Goal: Task Accomplishment & Management: Complete application form

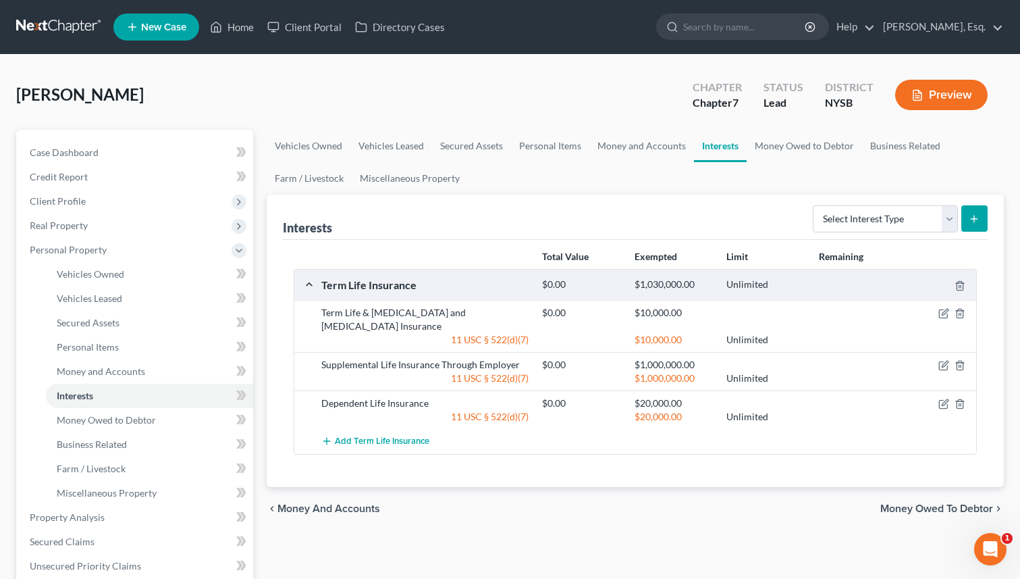
click at [145, 38] on link "New Case" at bounding box center [156, 27] width 86 height 27
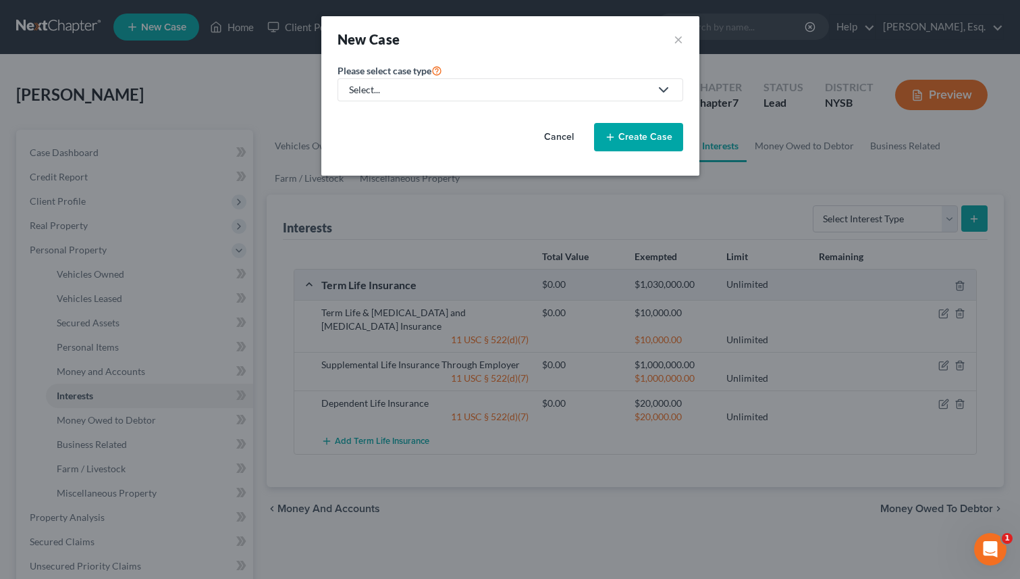
click at [417, 86] on div "Select..." at bounding box center [499, 90] width 301 height 14
click at [399, 116] on div "Bankruptcy" at bounding box center [414, 117] width 129 height 14
select select "55"
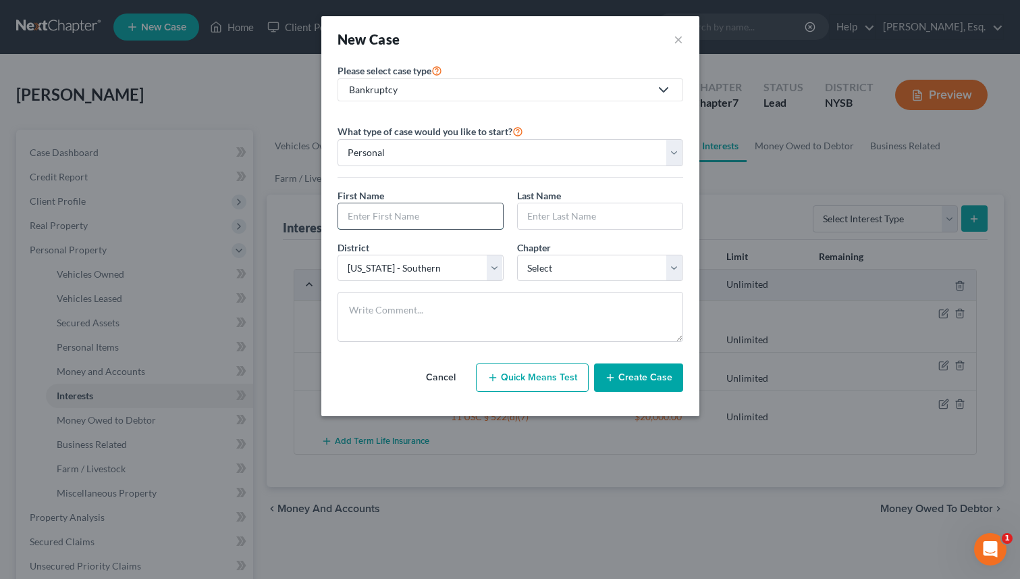
click at [433, 205] on input "text" at bounding box center [420, 216] width 165 height 26
paste input "[PERSON_NAME]"
type input "[PERSON_NAME]"
click at [590, 215] on input "text" at bounding box center [600, 216] width 165 height 26
paste input "[GEOGRAPHIC_DATA]"
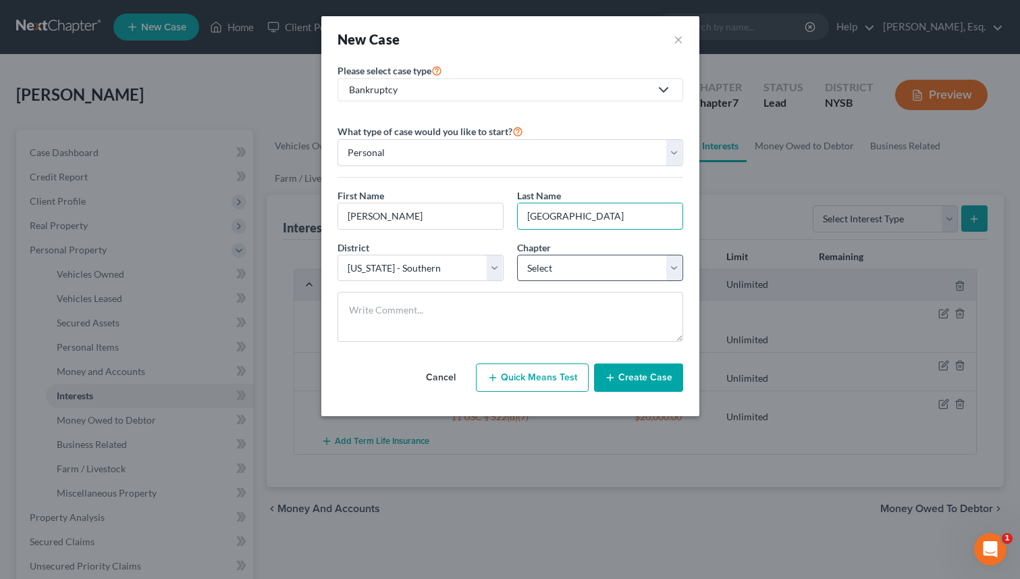
type input "[GEOGRAPHIC_DATA]"
click at [541, 268] on select "Select 7 11 12 13" at bounding box center [600, 268] width 166 height 27
select select "0"
click at [517, 255] on select "Select 7 11 12 13" at bounding box center [600, 268] width 166 height 27
click at [569, 380] on button "Quick Means Test" at bounding box center [532, 377] width 113 height 28
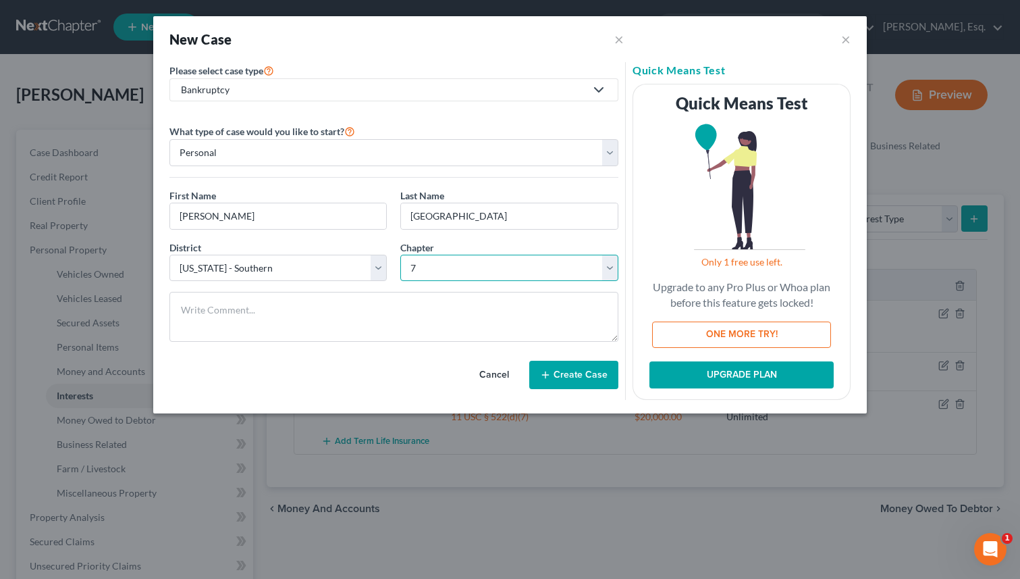
click at [608, 274] on select "Select 7 11 12 13" at bounding box center [509, 268] width 218 height 27
click at [569, 373] on button "Create Case" at bounding box center [573, 374] width 89 height 28
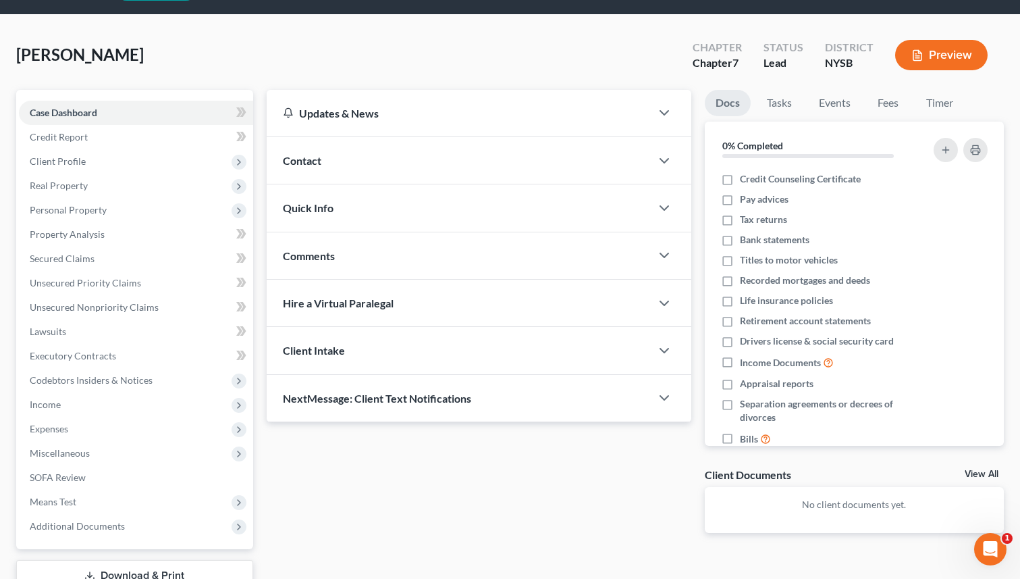
scroll to position [138, 0]
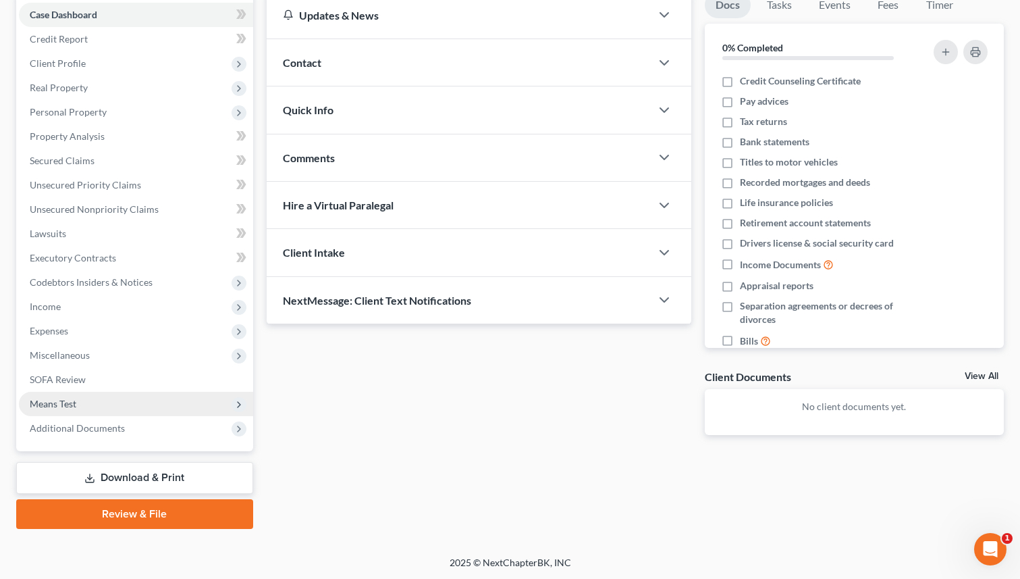
click at [180, 402] on span "Means Test" at bounding box center [136, 404] width 234 height 24
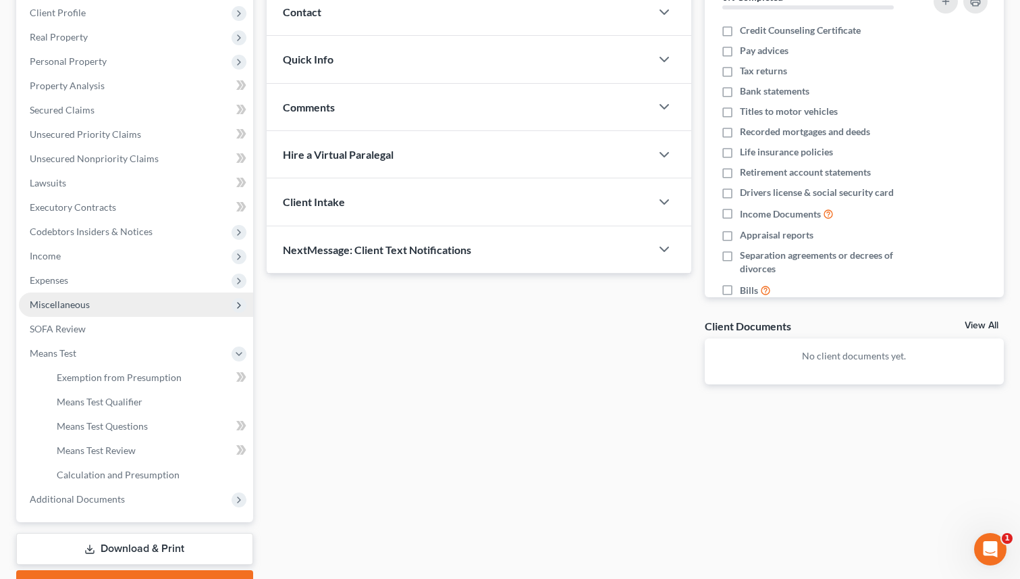
scroll to position [110, 0]
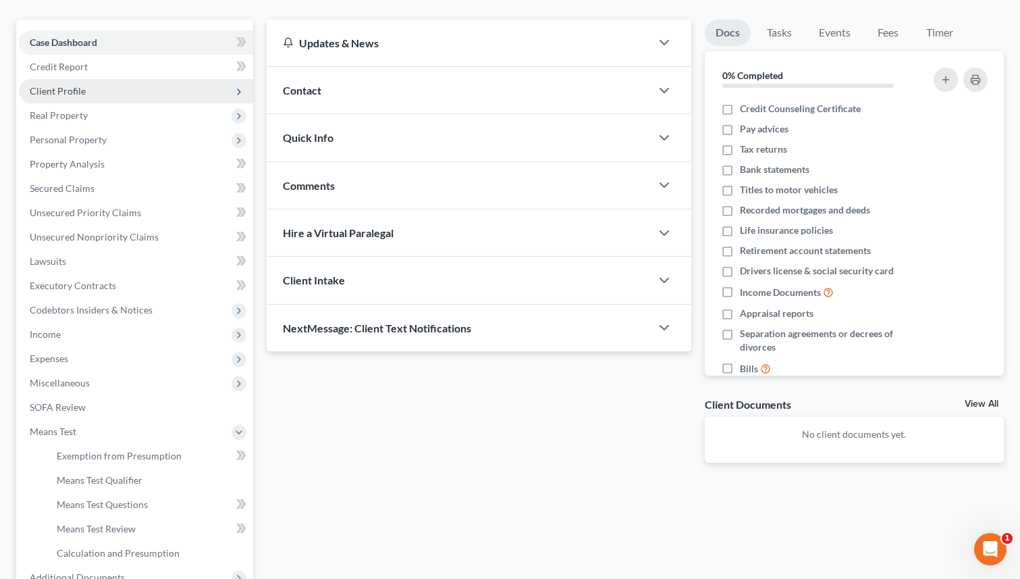
click at [117, 94] on span "Client Profile" at bounding box center [136, 91] width 234 height 24
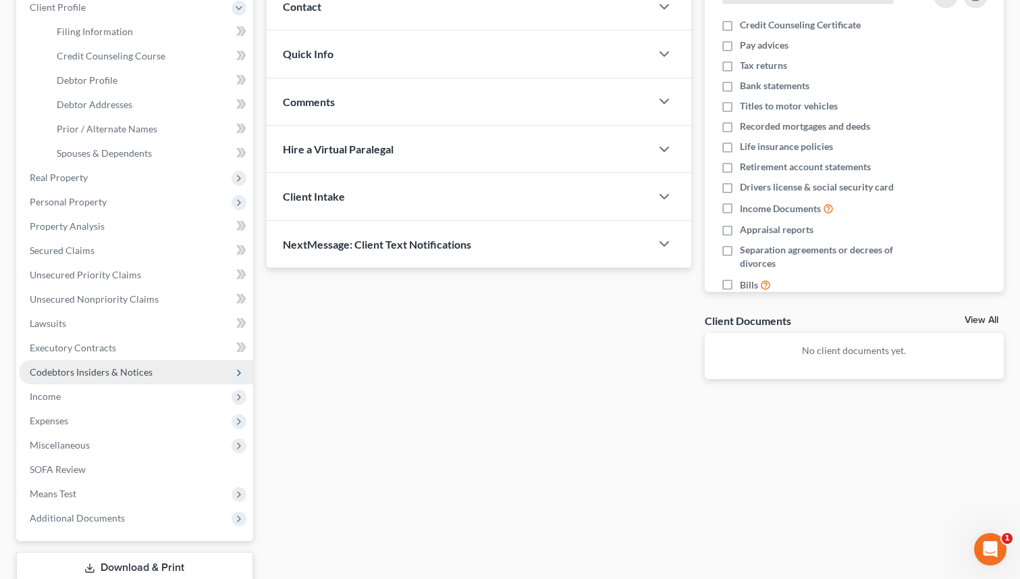
scroll to position [235, 0]
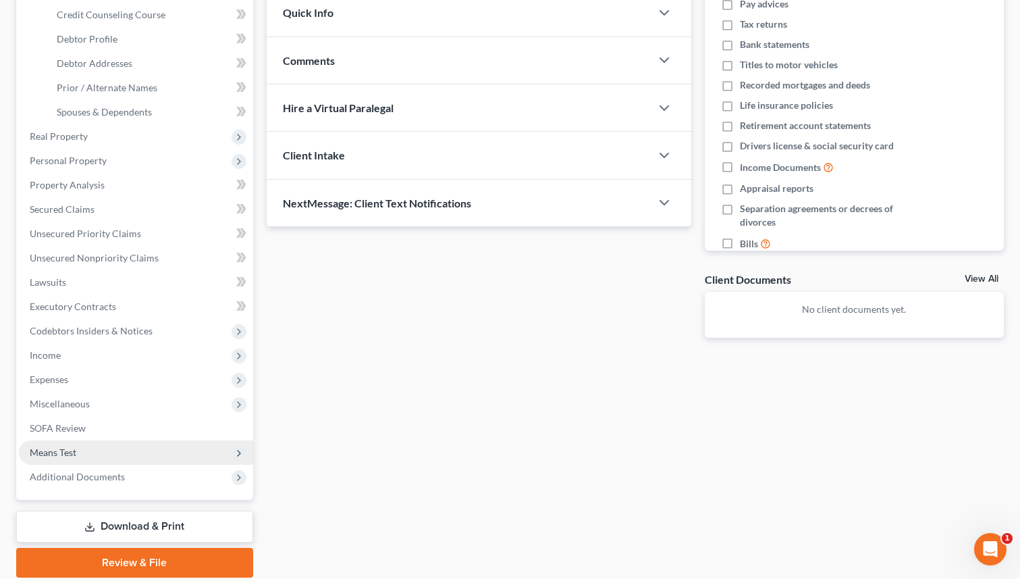
click at [112, 459] on span "Means Test" at bounding box center [136, 452] width 234 height 24
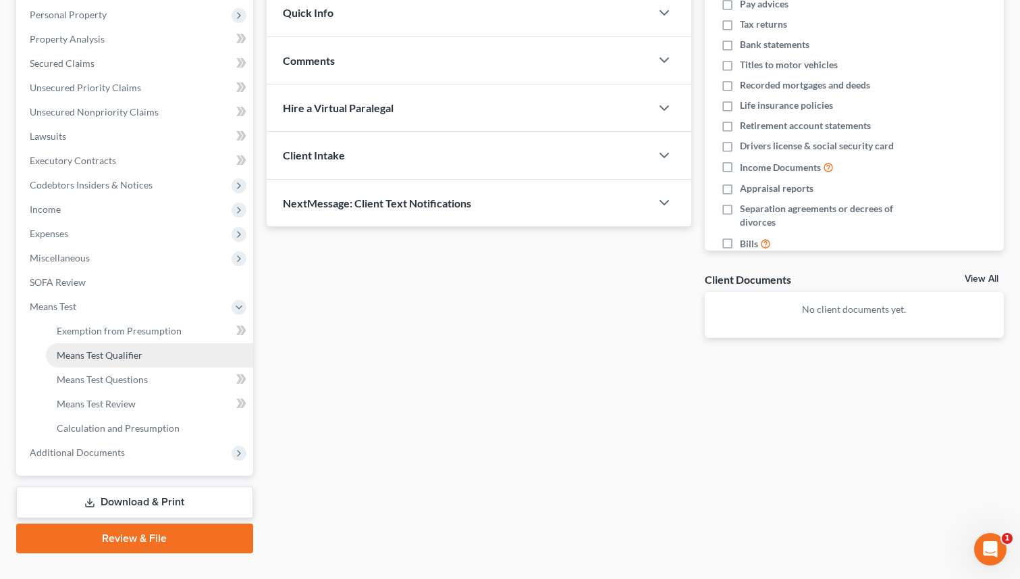
click at [177, 356] on link "Means Test Qualifier" at bounding box center [149, 355] width 207 height 24
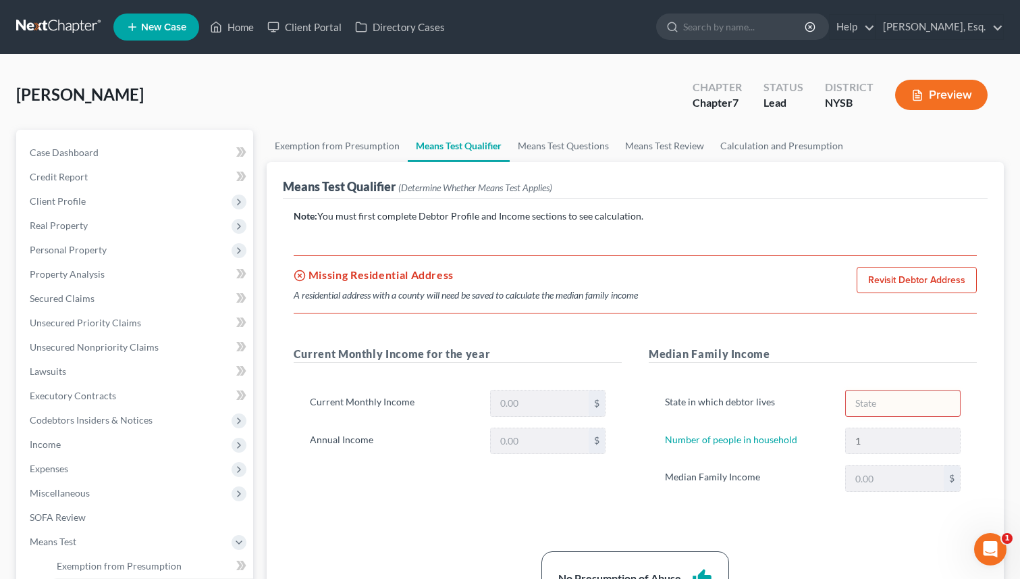
click at [902, 279] on link "Revisit Debtor Address" at bounding box center [917, 280] width 120 height 27
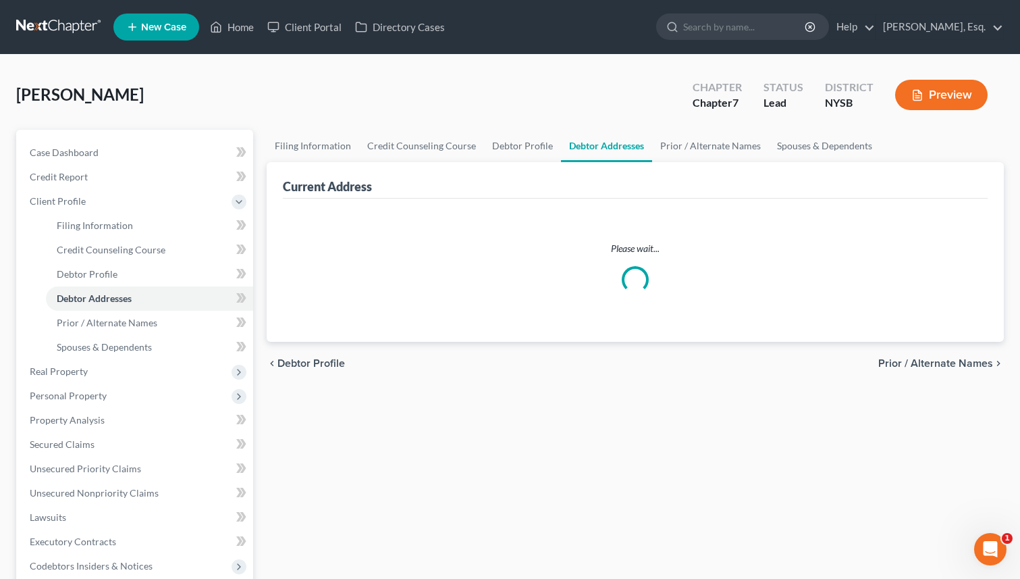
select select "0"
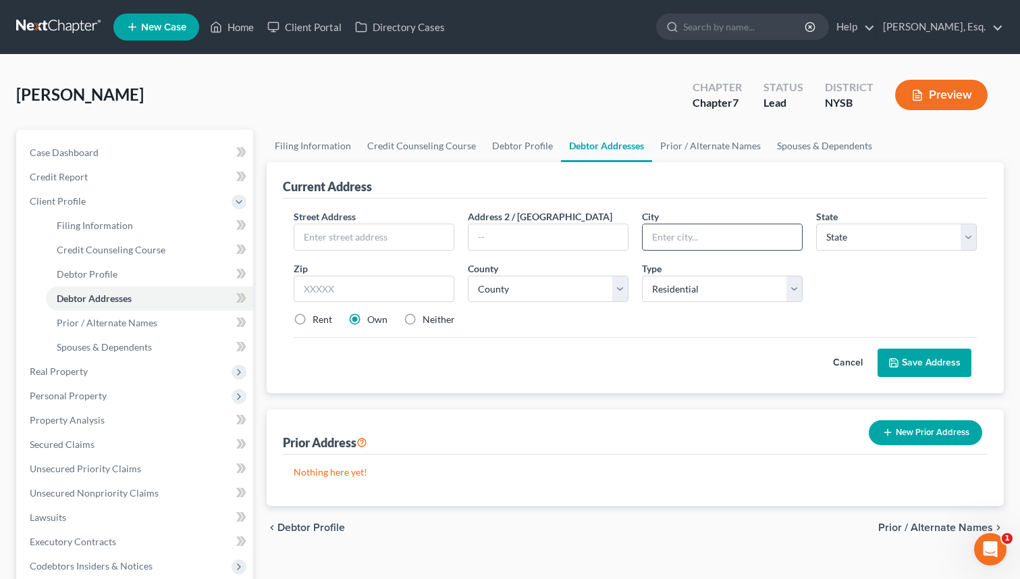
click at [720, 235] on input "text" at bounding box center [722, 237] width 159 height 26
type input "Yonkers"
select select "35"
click at [534, 286] on select "County [GEOGRAPHIC_DATA] [GEOGRAPHIC_DATA] [GEOGRAPHIC_DATA] [GEOGRAPHIC_DATA] …" at bounding box center [548, 288] width 161 height 27
select select "59"
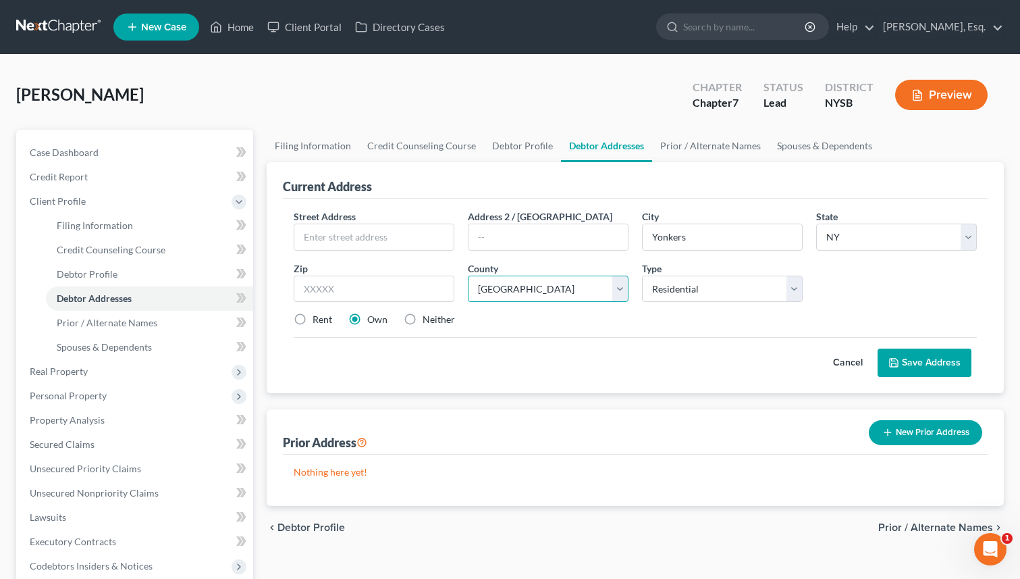
click at [468, 275] on select "County [GEOGRAPHIC_DATA] [GEOGRAPHIC_DATA] [GEOGRAPHIC_DATA] [GEOGRAPHIC_DATA] …" at bounding box center [548, 288] width 161 height 27
click at [942, 354] on button "Save Address" at bounding box center [925, 362] width 94 height 28
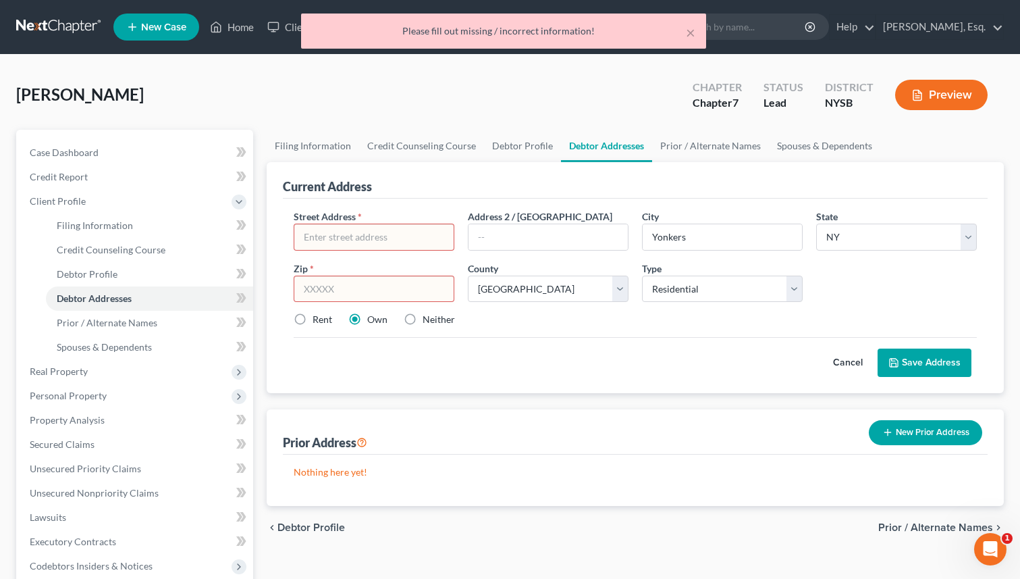
click at [329, 288] on input "text" at bounding box center [374, 288] width 161 height 27
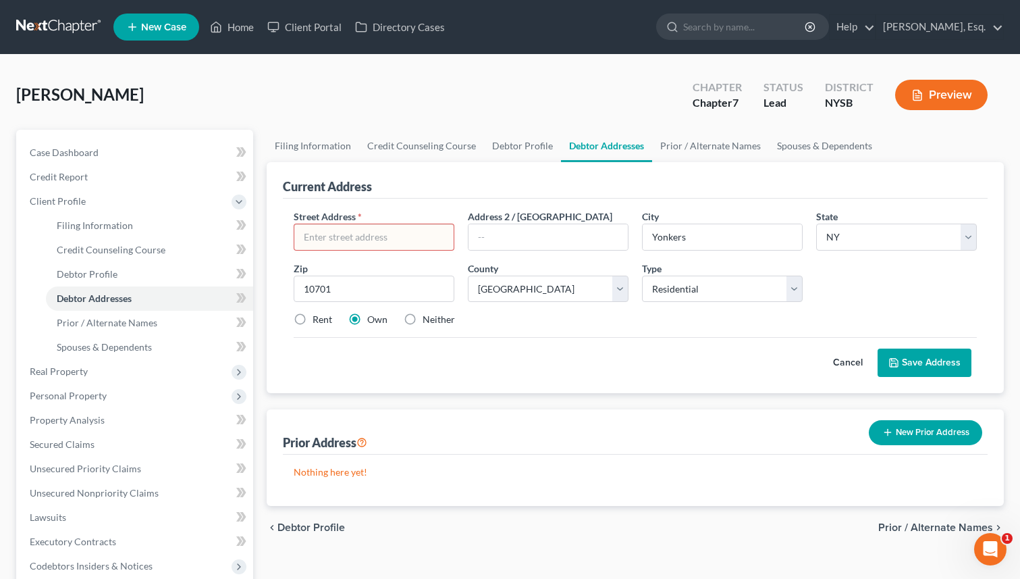
click at [921, 358] on button "Save Address" at bounding box center [925, 362] width 94 height 28
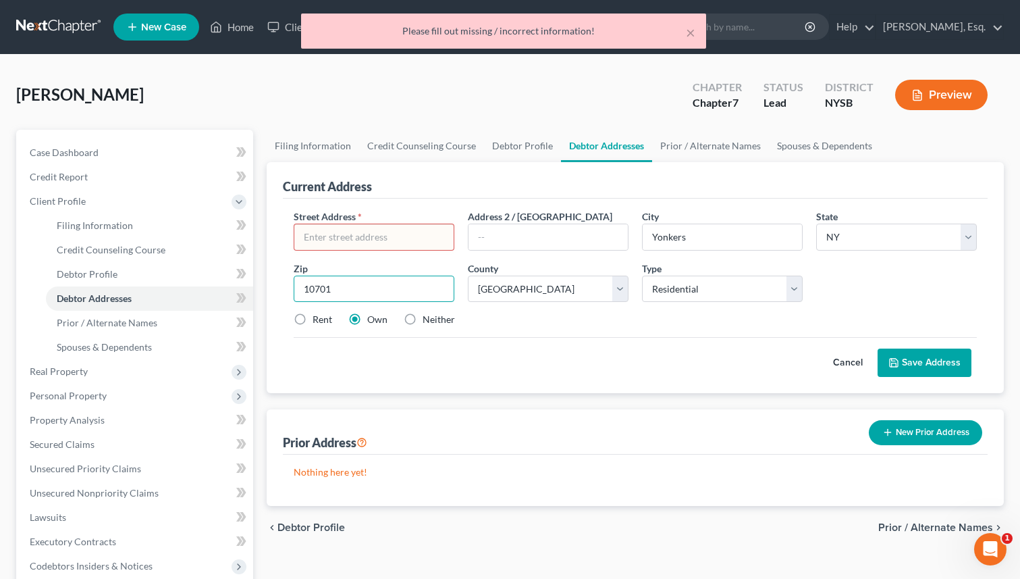
click at [333, 298] on input "10701" at bounding box center [374, 288] width 161 height 27
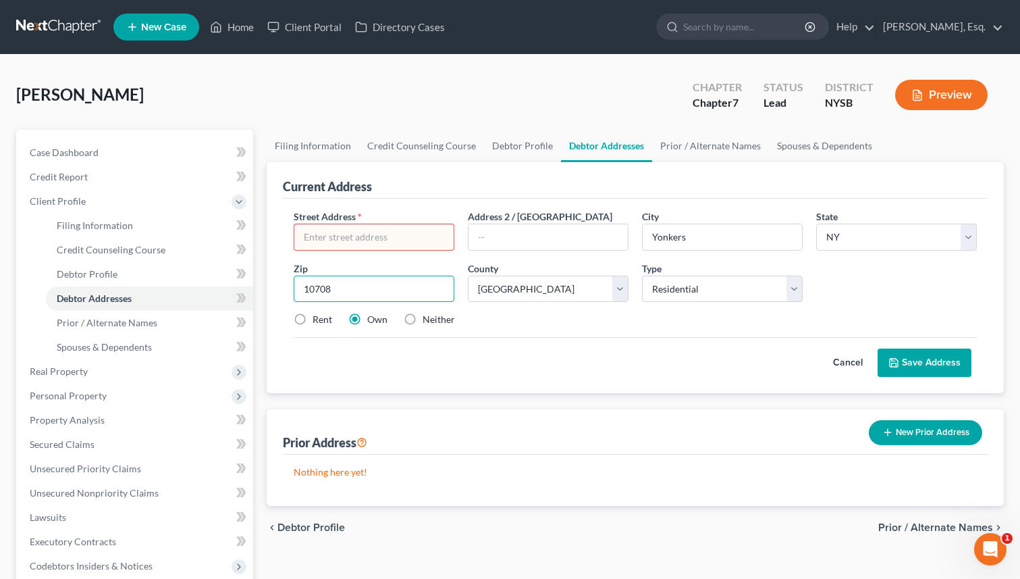
type input "10708"
type input "[GEOGRAPHIC_DATA]"
drag, startPoint x: 791, startPoint y: 384, endPoint x: 926, endPoint y: 360, distance: 136.4
click at [926, 360] on div "Street Address * Address 2 / [GEOGRAPHIC_DATA] * [GEOGRAPHIC_DATA] * State [US_…" at bounding box center [635, 295] width 705 height 194
click at [322, 286] on input "10708" at bounding box center [374, 288] width 161 height 27
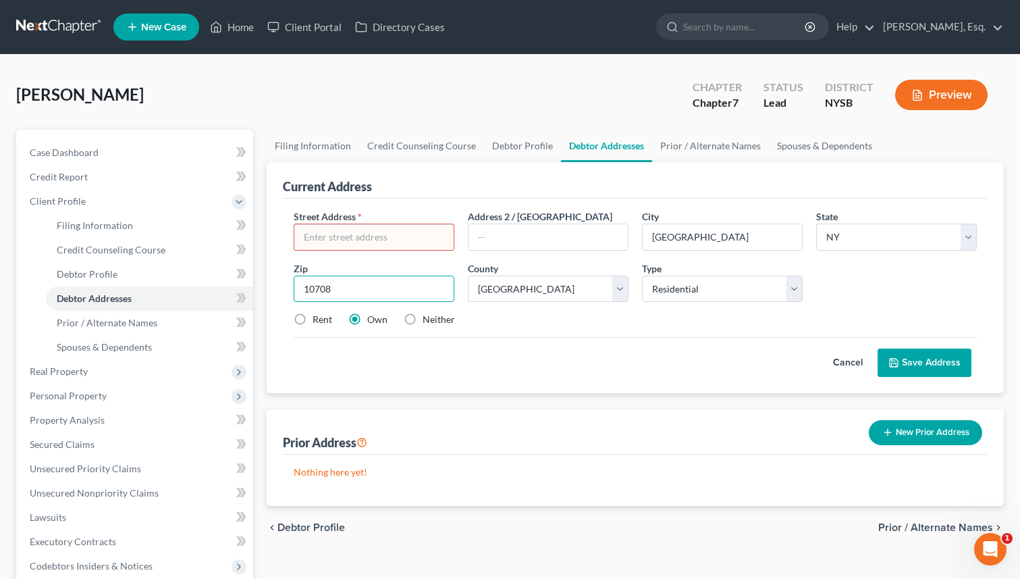
click at [322, 286] on input "10708" at bounding box center [374, 288] width 161 height 27
type input "10701"
type input "Yonkers"
click at [340, 234] on input "text" at bounding box center [373, 237] width 159 height 26
click at [367, 238] on input "[STREET_ADDRESS]" at bounding box center [373, 237] width 159 height 26
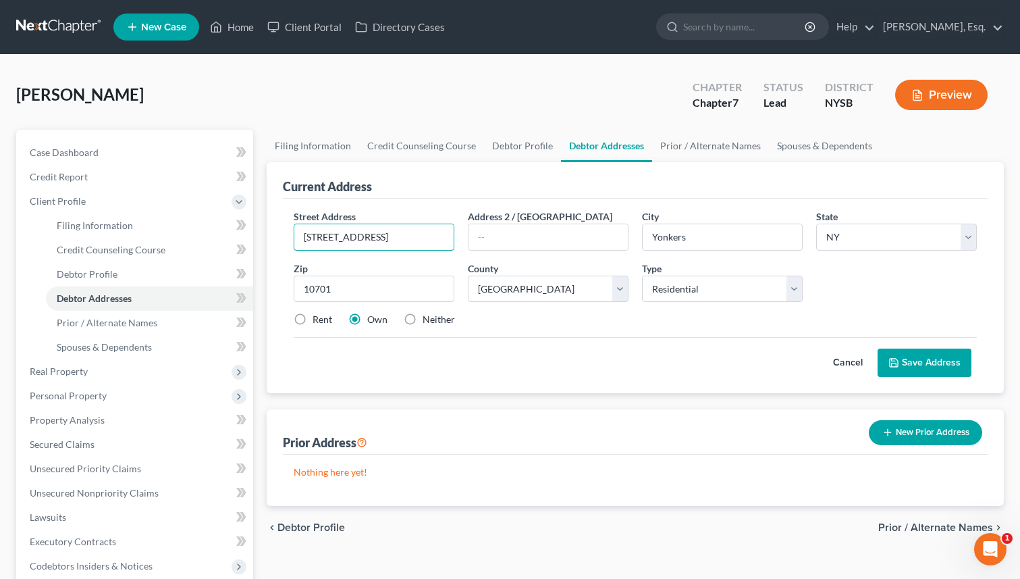
type input "[STREET_ADDRESS]"
click at [910, 354] on button "Save Address" at bounding box center [925, 362] width 94 height 28
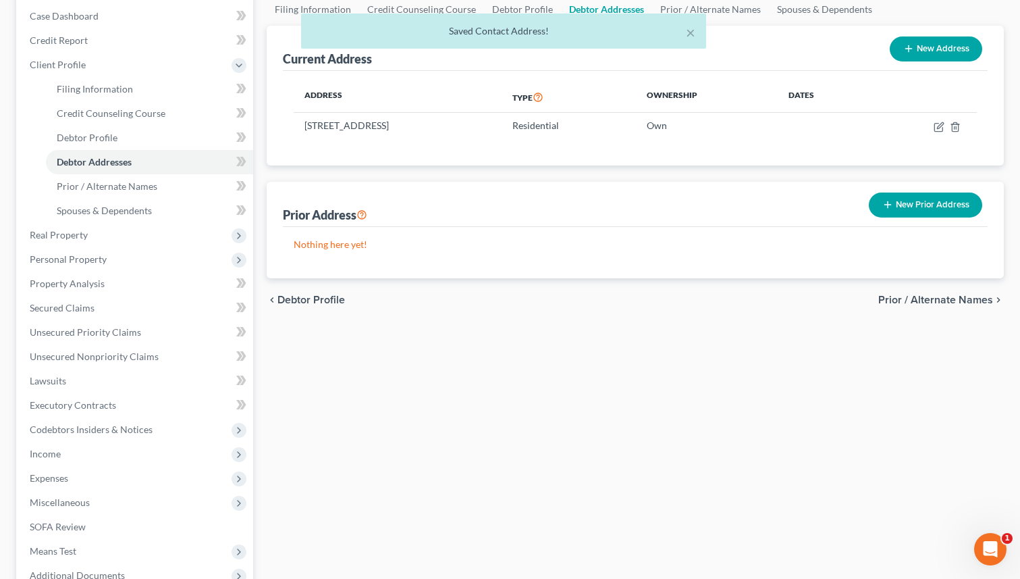
scroll to position [243, 0]
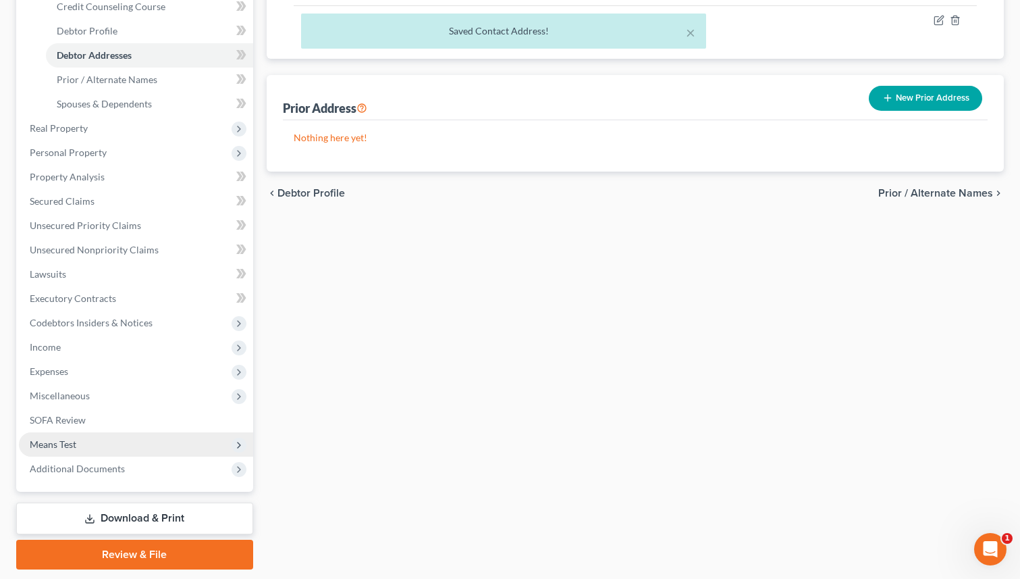
click at [72, 440] on span "Means Test" at bounding box center [53, 443] width 47 height 11
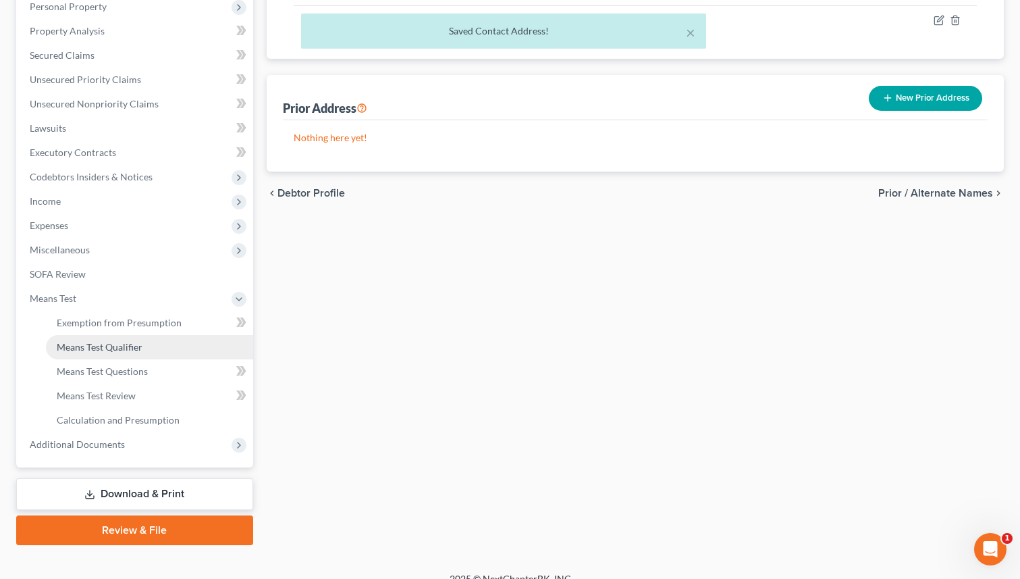
click at [111, 342] on span "Means Test Qualifier" at bounding box center [100, 346] width 86 height 11
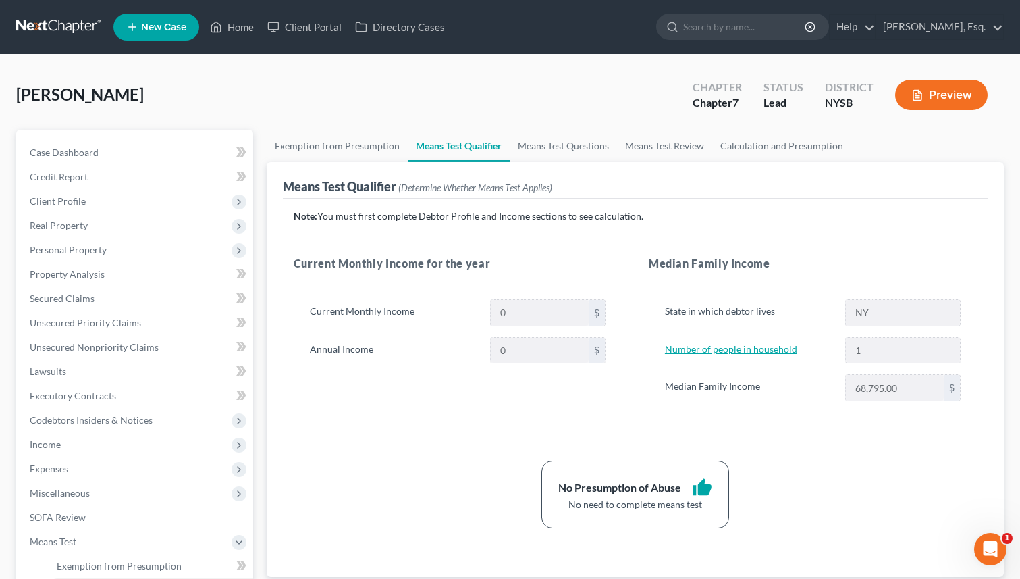
click at [746, 348] on link "Number of people in household" at bounding box center [731, 348] width 132 height 11
select select "0"
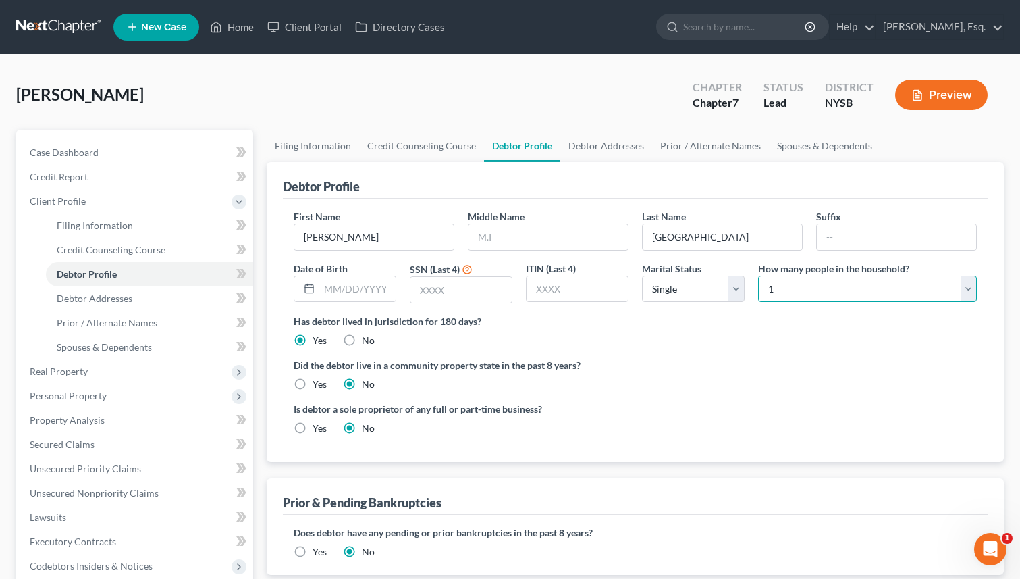
click at [797, 293] on select "Select 1 2 3 4 5 6 7 8 9 10 11 12 13 14 15 16 17 18 19 20" at bounding box center [867, 288] width 219 height 27
select select "4"
click at [758, 275] on select "Select 1 2 3 4 5 6 7 8 9 10 11 12 13 14 15 16 17 18 19 20" at bounding box center [867, 288] width 219 height 27
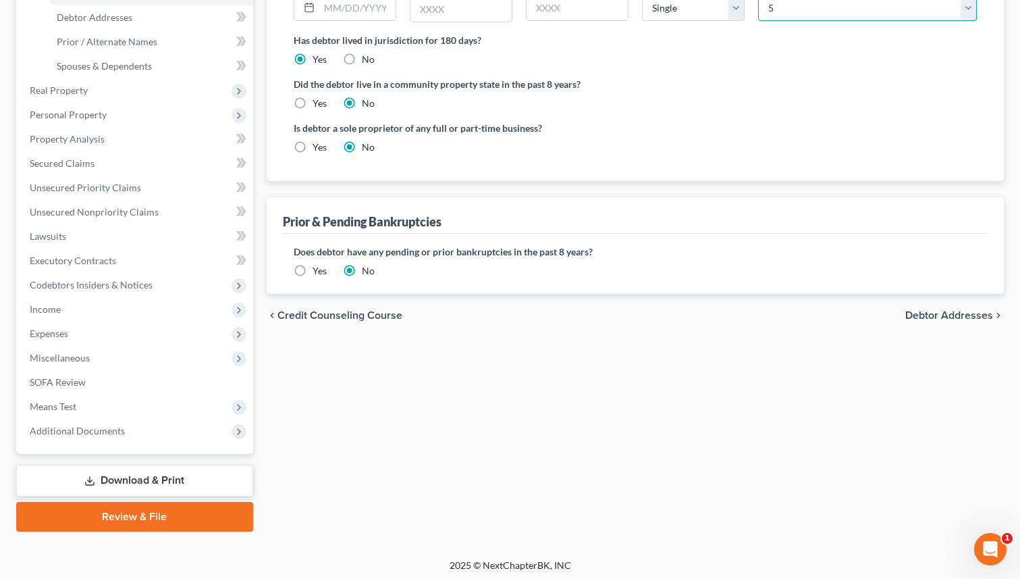
scroll to position [284, 0]
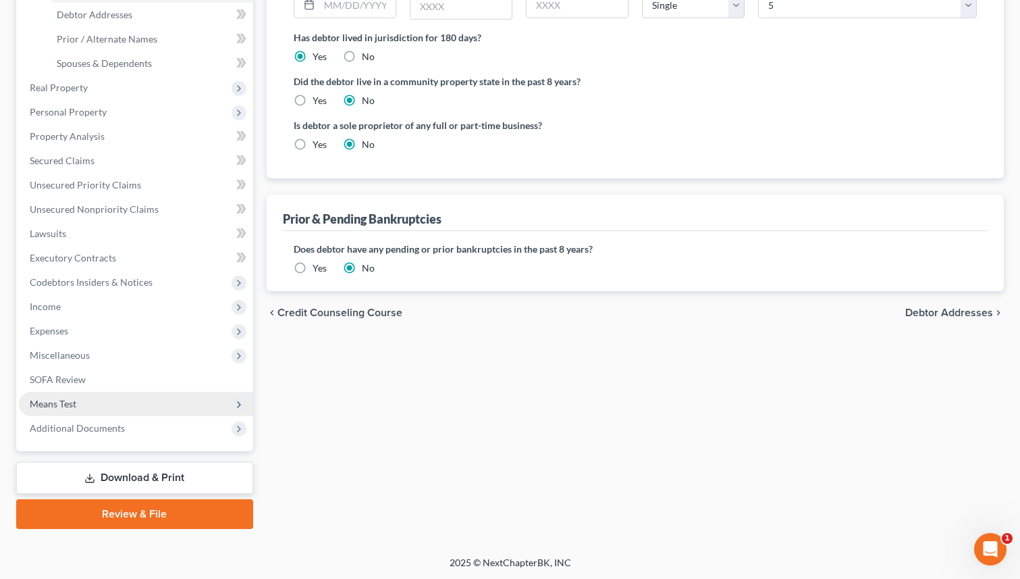
click at [117, 393] on span "Means Test" at bounding box center [136, 404] width 234 height 24
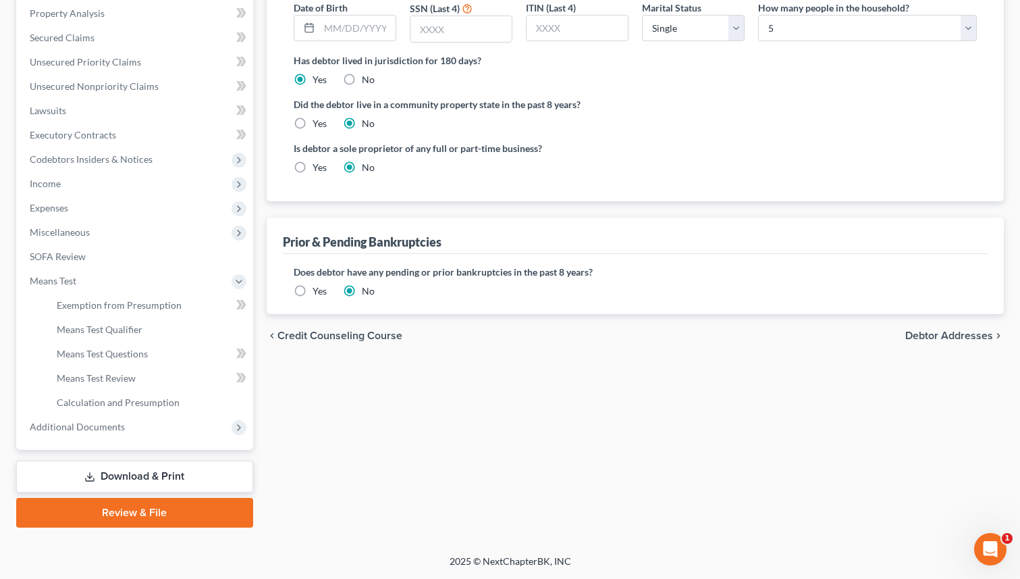
scroll to position [259, 0]
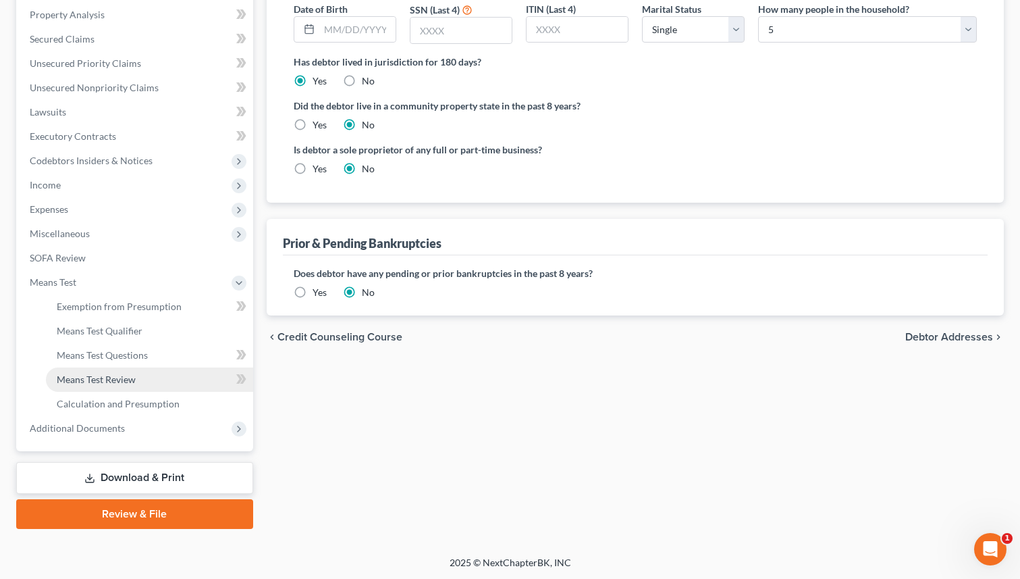
click at [129, 380] on span "Means Test Review" at bounding box center [96, 378] width 79 height 11
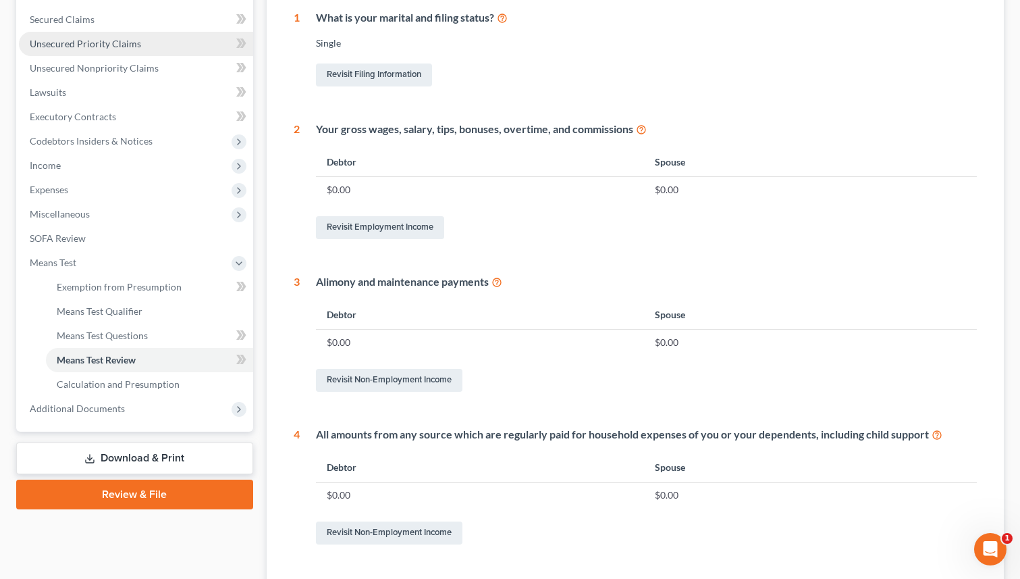
scroll to position [290, 0]
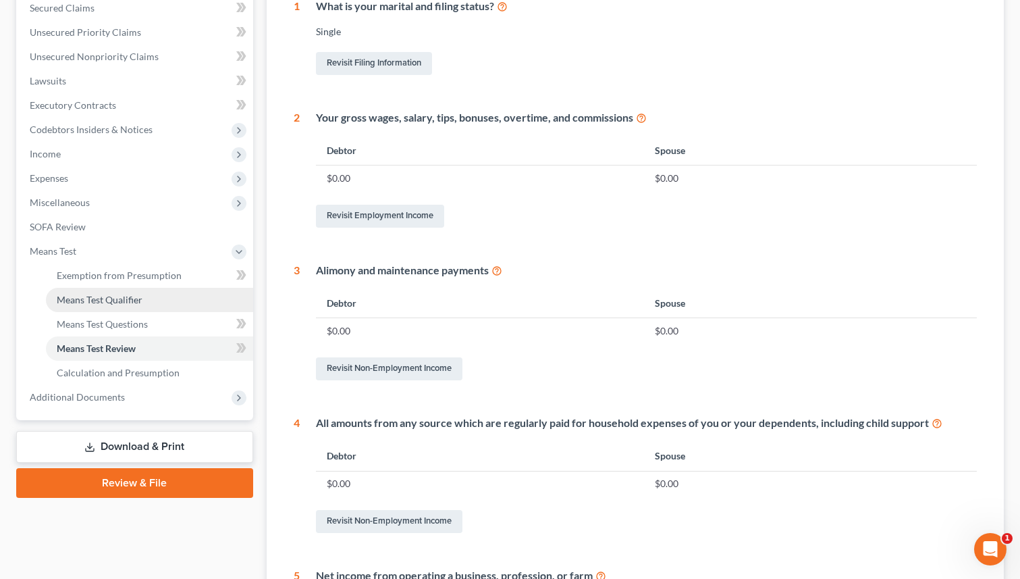
click at [165, 302] on link "Means Test Qualifier" at bounding box center [149, 300] width 207 height 24
